Goal: Information Seeking & Learning: Learn about a topic

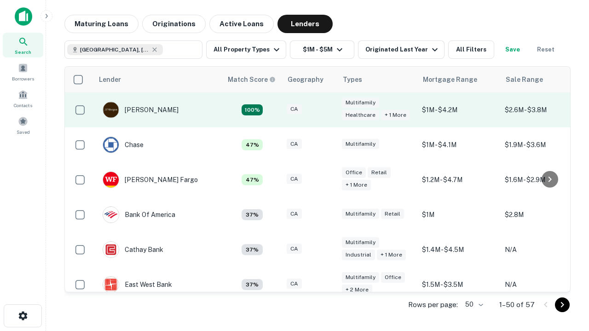
click at [326, 110] on div "CA" at bounding box center [309, 110] width 46 height 12
